Goal: Task Accomplishment & Management: Manage account settings

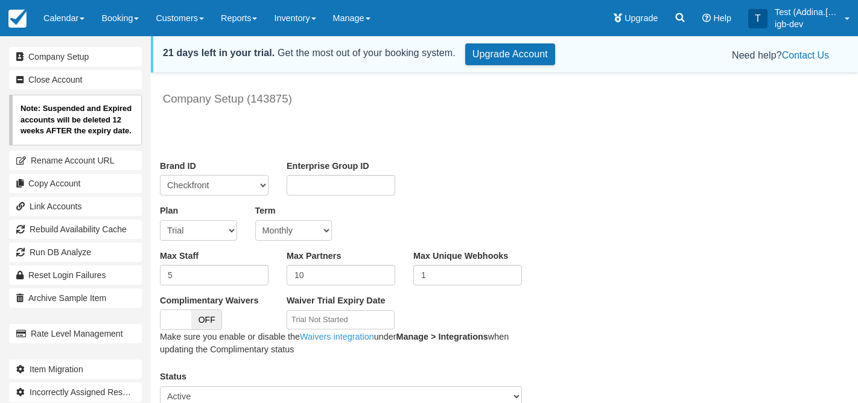
click at [214, 233] on select "Trial Soho Professional Plus Managed Developer Partner Flex Complementary Hiber…" at bounding box center [198, 230] width 77 height 21
select select "6"
click at [160, 220] on select "Trial Soho Professional Plus Managed Developer Partner Flex Complementary Hiber…" at bounding box center [198, 230] width 77 height 21
click at [229, 275] on input "5" at bounding box center [214, 275] width 109 height 21
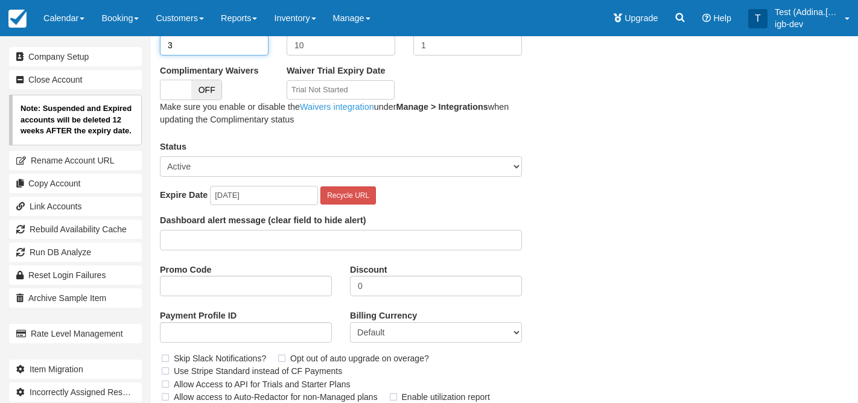
scroll to position [296, 0]
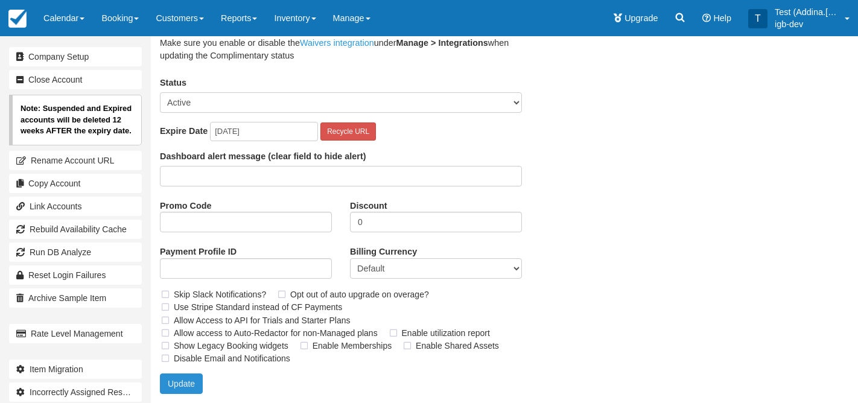
type input "3"
click at [191, 384] on button "Update" at bounding box center [181, 383] width 43 height 21
